Goal: Find specific page/section: Find specific page/section

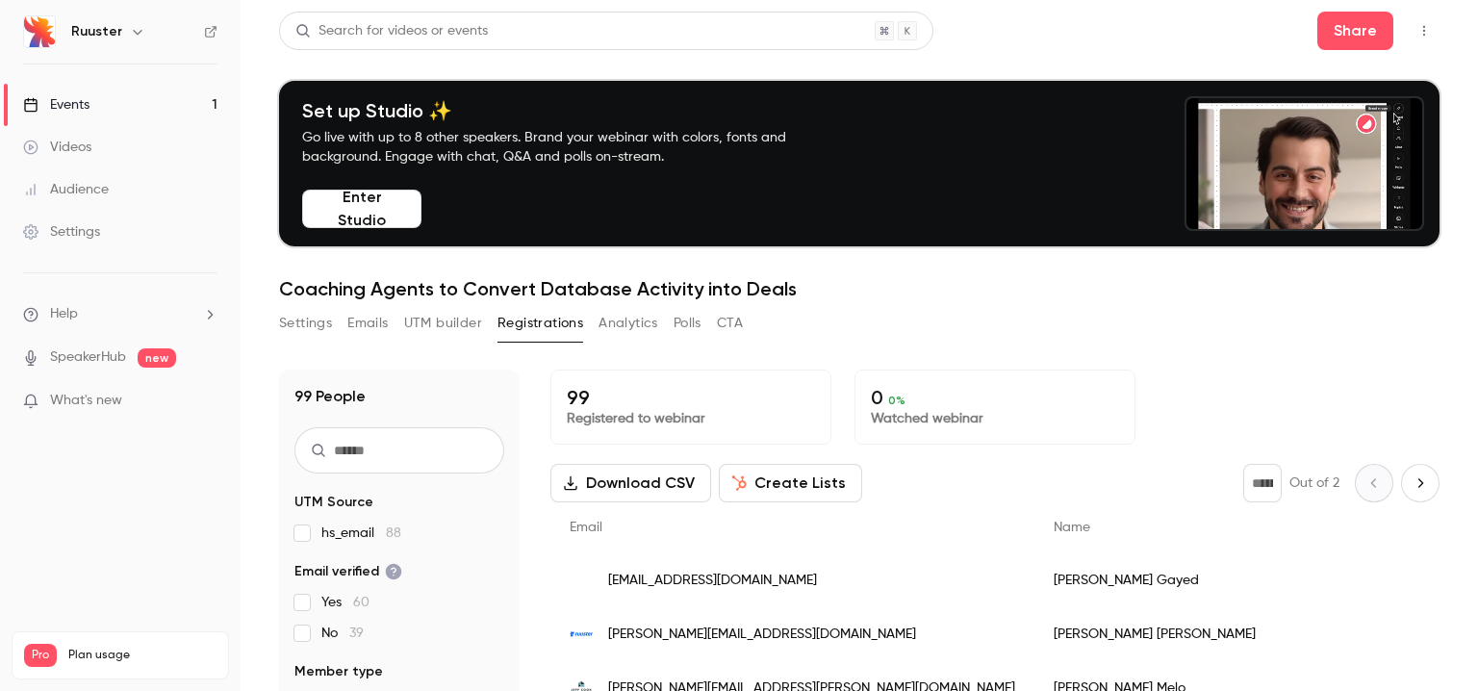
scroll to position [189, 0]
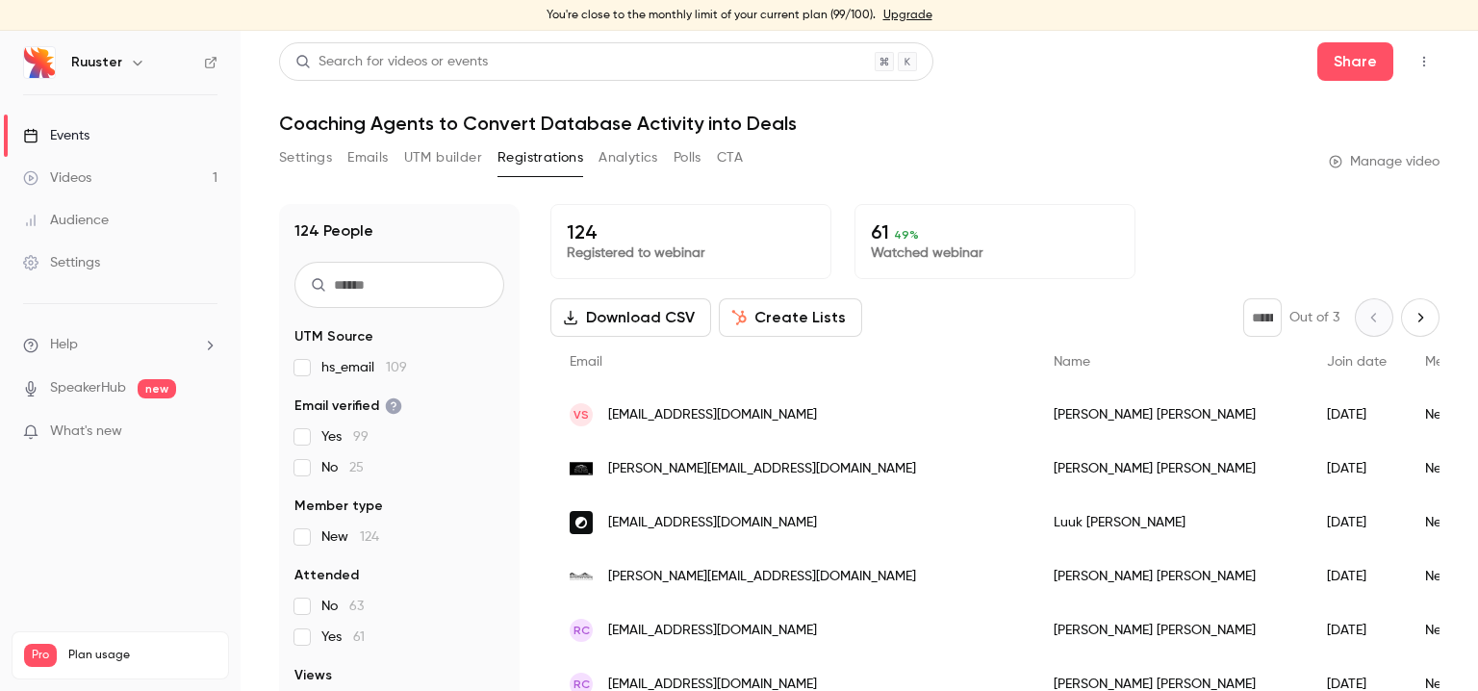
click at [1401, 308] on button "Next page" at bounding box center [1420, 317] width 39 height 39
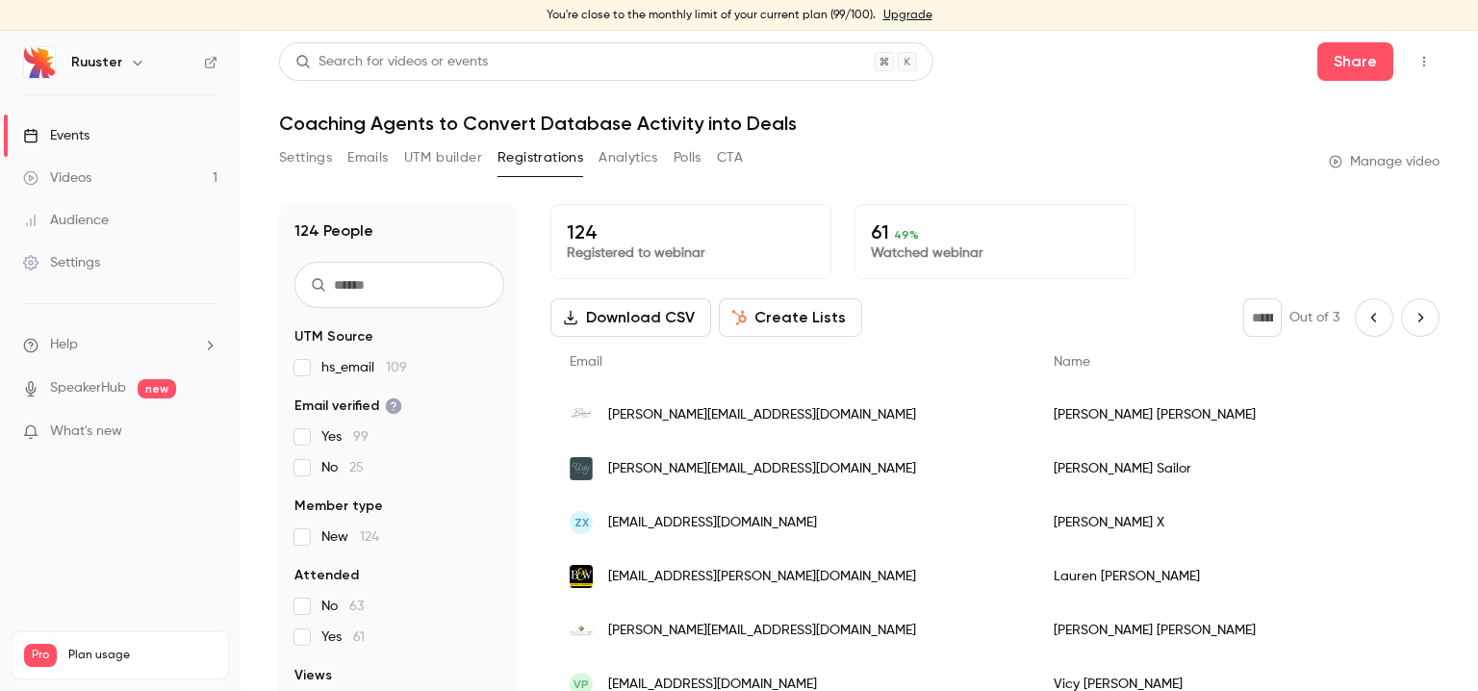
click at [1364, 316] on icon "Previous page" at bounding box center [1374, 317] width 21 height 15
type input "*"
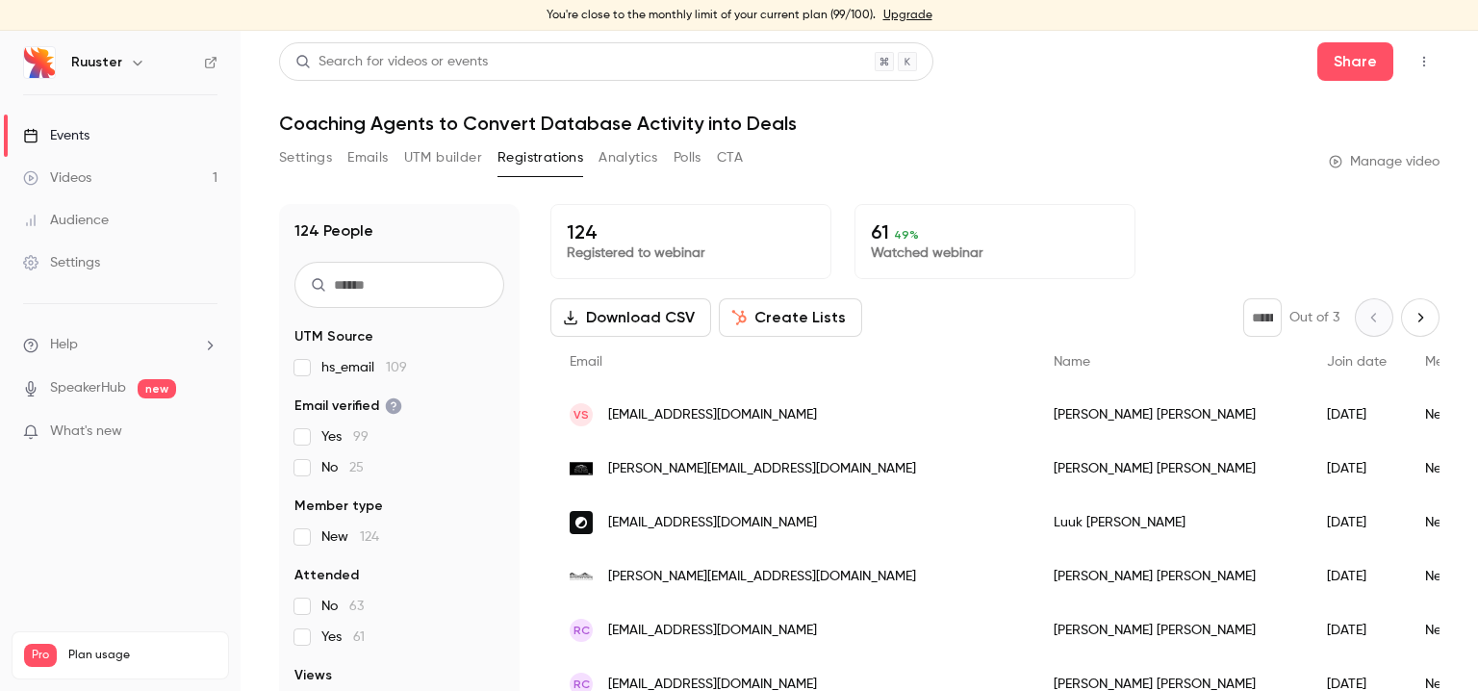
click at [1120, 76] on div "Search for videos or events Share" at bounding box center [859, 61] width 1161 height 39
